Goal: Task Accomplishment & Management: Use online tool/utility

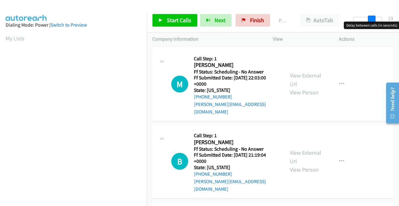
drag, startPoint x: 357, startPoint y: 16, endPoint x: 375, endPoint y: 19, distance: 17.8
click at [375, 19] on div at bounding box center [367, 19] width 29 height 5
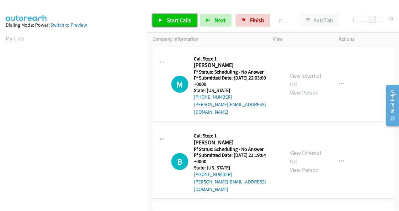
click at [175, 21] on span "Start Calls" at bounding box center [179, 20] width 24 height 7
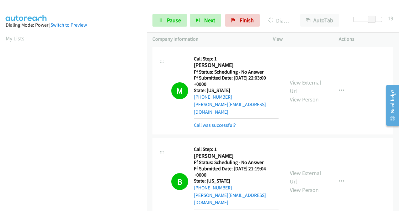
scroll to position [140, 0]
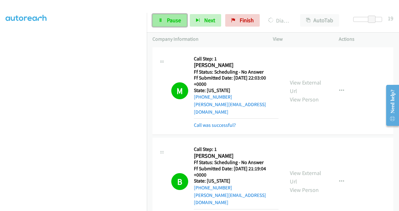
click at [172, 17] on span "Pause" at bounding box center [174, 20] width 14 height 7
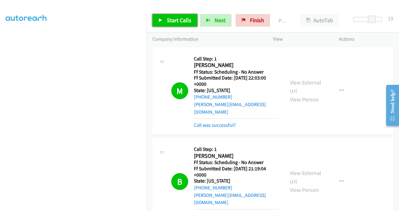
click at [172, 17] on span "Start Calls" at bounding box center [179, 20] width 24 height 7
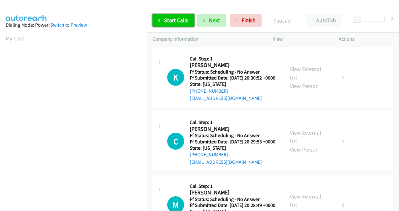
click at [179, 19] on span "Start Calls" at bounding box center [176, 20] width 24 height 7
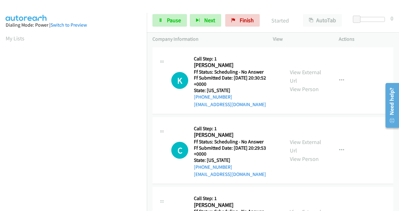
scroll to position [140, 0]
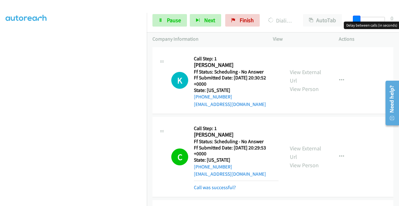
click at [358, 20] on span at bounding box center [357, 20] width 8 height 8
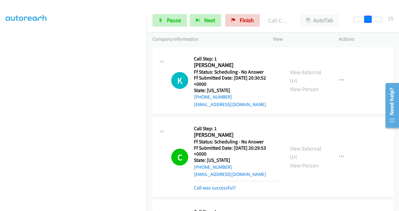
drag, startPoint x: 356, startPoint y: 20, endPoint x: 370, endPoint y: 24, distance: 15.1
click at [370, 24] on div at bounding box center [367, 22] width 40 height 10
click at [178, 19] on span "Pause" at bounding box center [174, 20] width 14 height 7
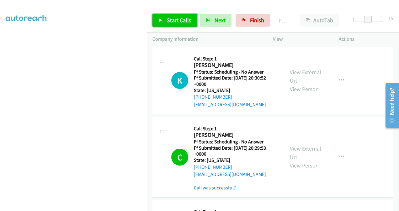
click at [178, 19] on span "Start Calls" at bounding box center [179, 20] width 24 height 7
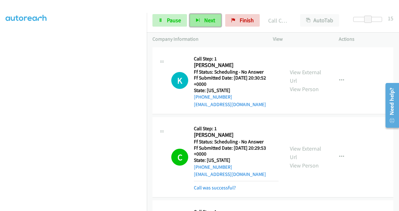
click at [202, 21] on button "Next" at bounding box center [205, 20] width 31 height 13
click at [179, 23] on span "Pause" at bounding box center [174, 20] width 14 height 7
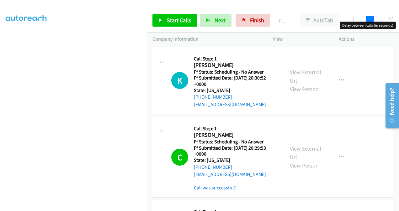
click at [371, 17] on span at bounding box center [370, 20] width 8 height 8
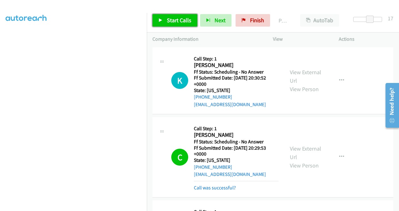
click at [180, 22] on span "Start Calls" at bounding box center [179, 20] width 24 height 7
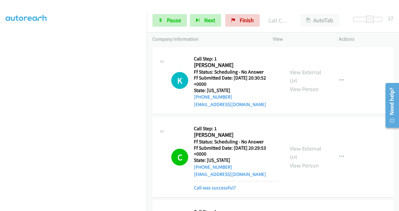
click at [186, 10] on div "Start Calls Pause Next Finish Call Completed AutoTab AutoTab 17" at bounding box center [273, 20] width 252 height 24
click at [249, 23] on span "Finish" at bounding box center [246, 20] width 14 height 7
click at [169, 22] on span "Pause" at bounding box center [174, 20] width 14 height 7
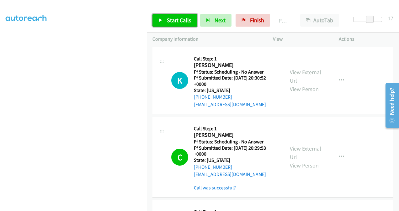
click at [169, 22] on span "Start Calls" at bounding box center [179, 20] width 24 height 7
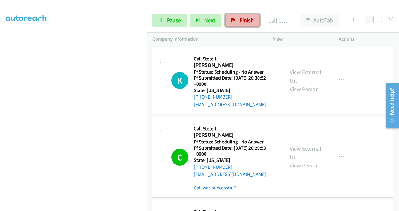
click at [245, 20] on span "Finish" at bounding box center [246, 20] width 14 height 7
